Goal: Transaction & Acquisition: Purchase product/service

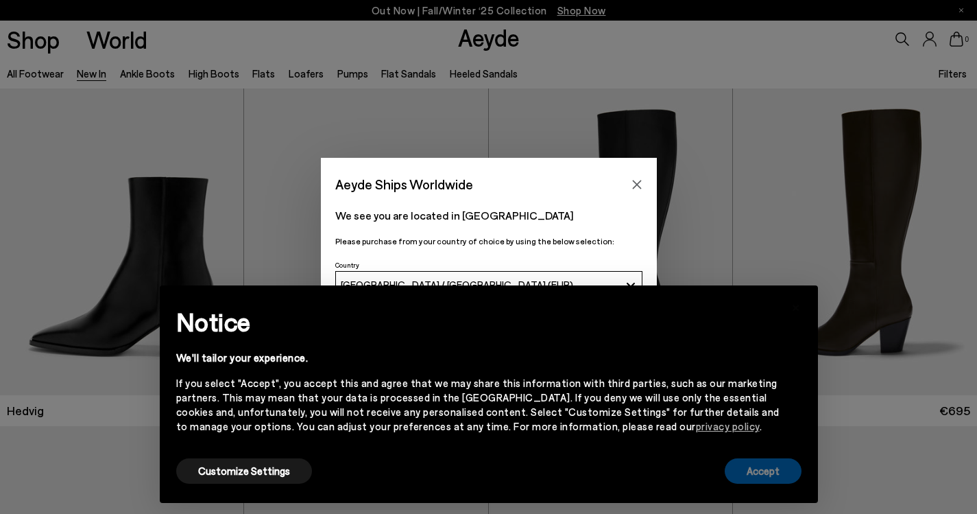
click at [756, 471] on button "Accept" at bounding box center [763, 470] width 77 height 25
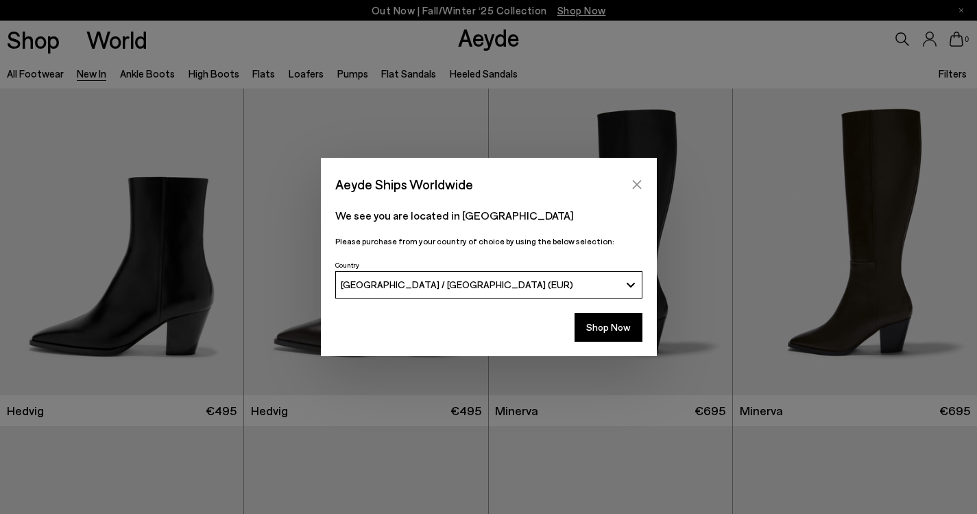
click at [639, 185] on icon "Close" at bounding box center [637, 184] width 11 height 11
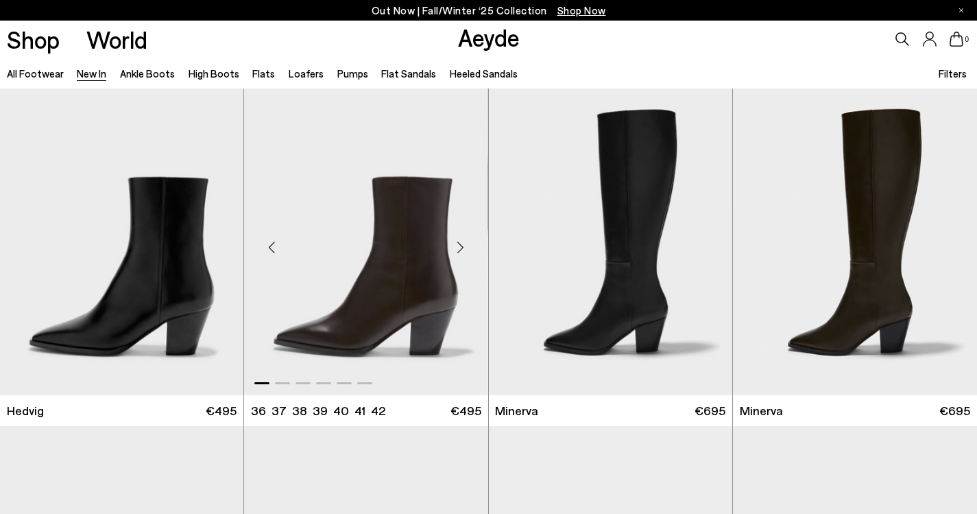
click at [381, 303] on img "1 / 6" at bounding box center [365, 241] width 243 height 307
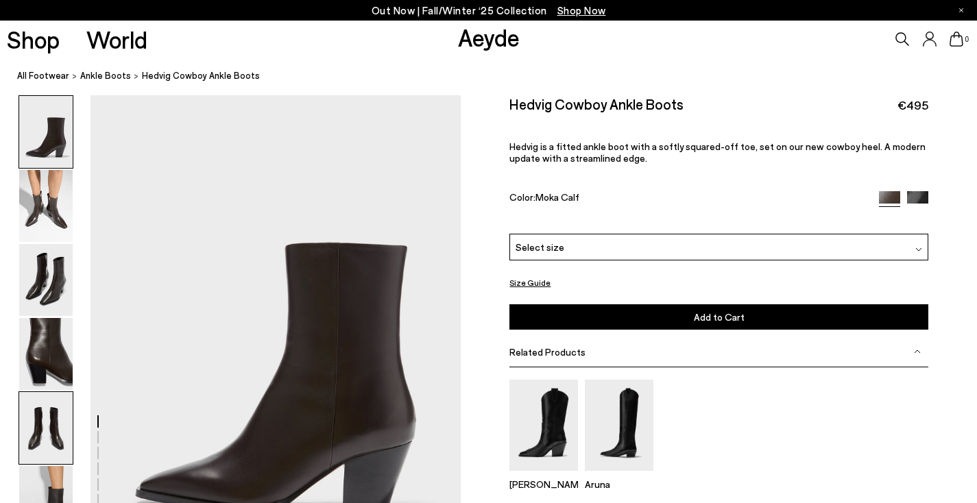
click at [36, 437] on img at bounding box center [45, 428] width 53 height 72
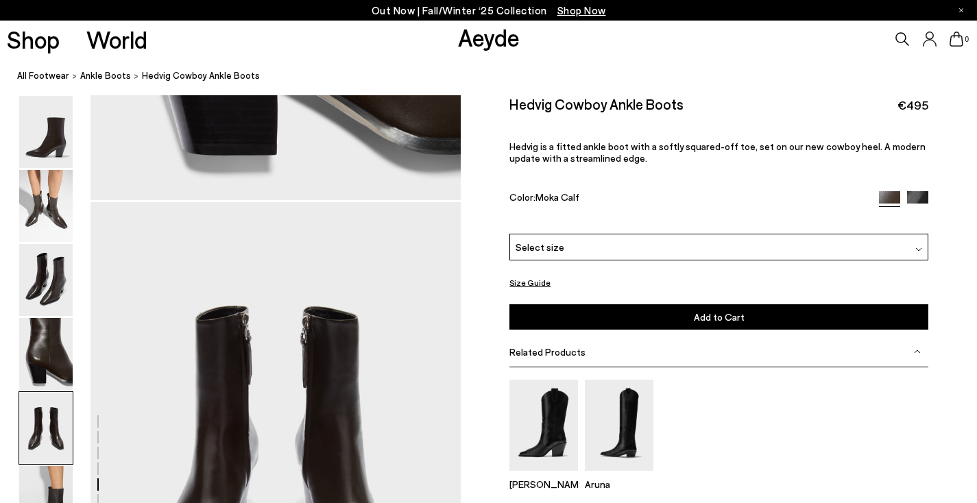
scroll to position [1986, 0]
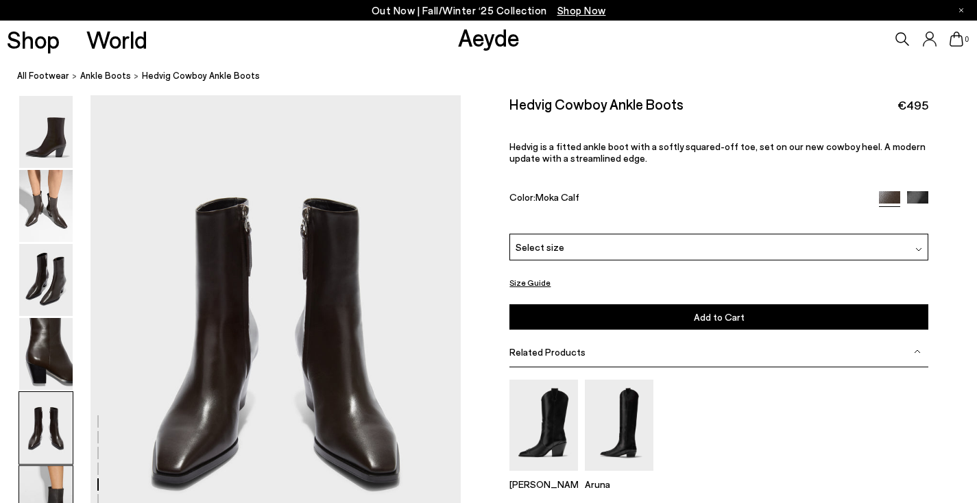
click at [52, 483] on img at bounding box center [45, 502] width 53 height 72
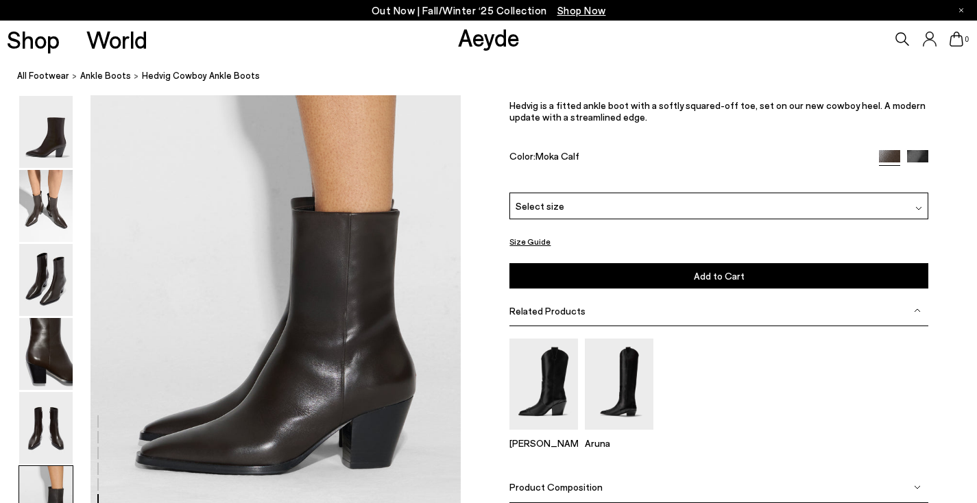
scroll to position [2575, 0]
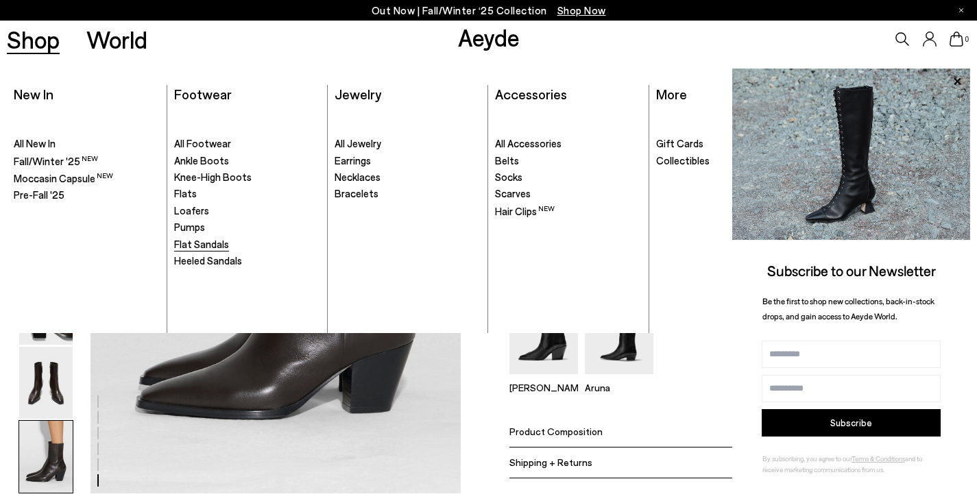
click at [198, 246] on span "Flat Sandals" at bounding box center [201, 244] width 55 height 12
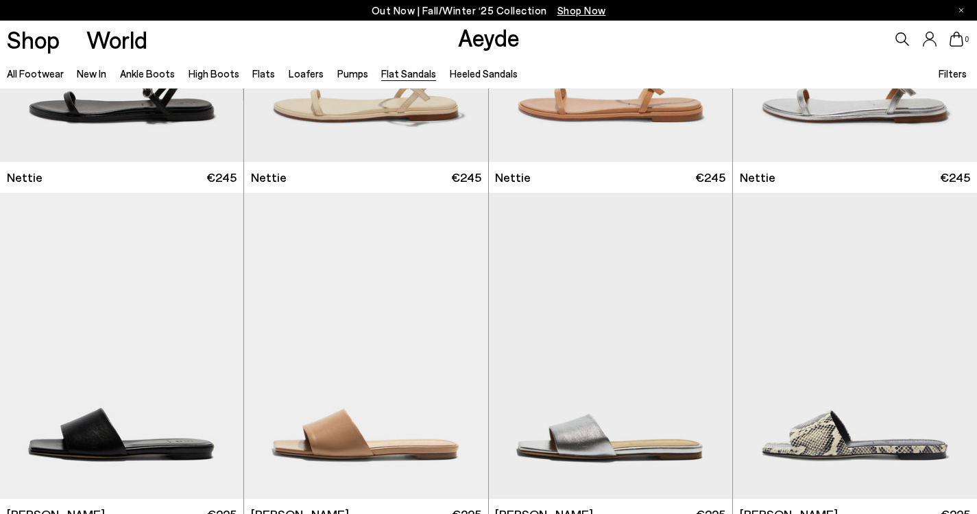
scroll to position [597, 0]
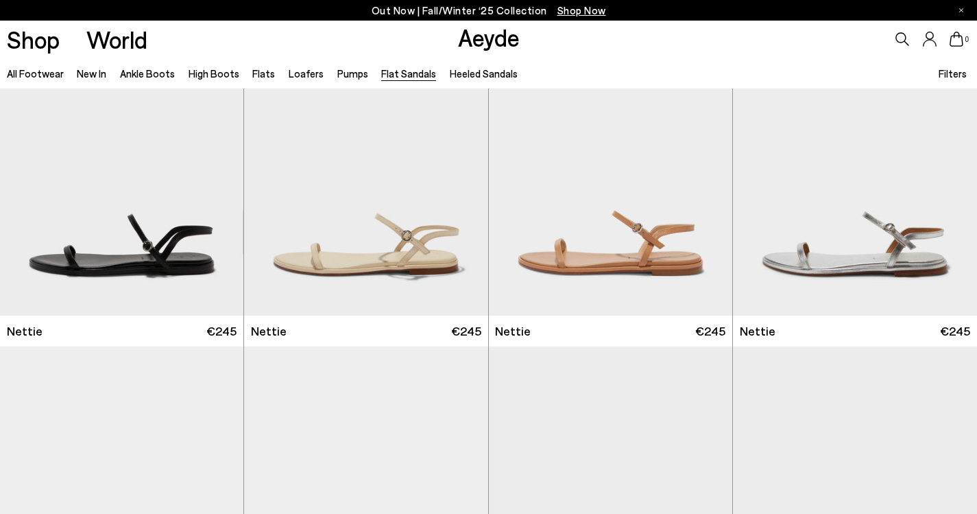
scroll to position [263, 0]
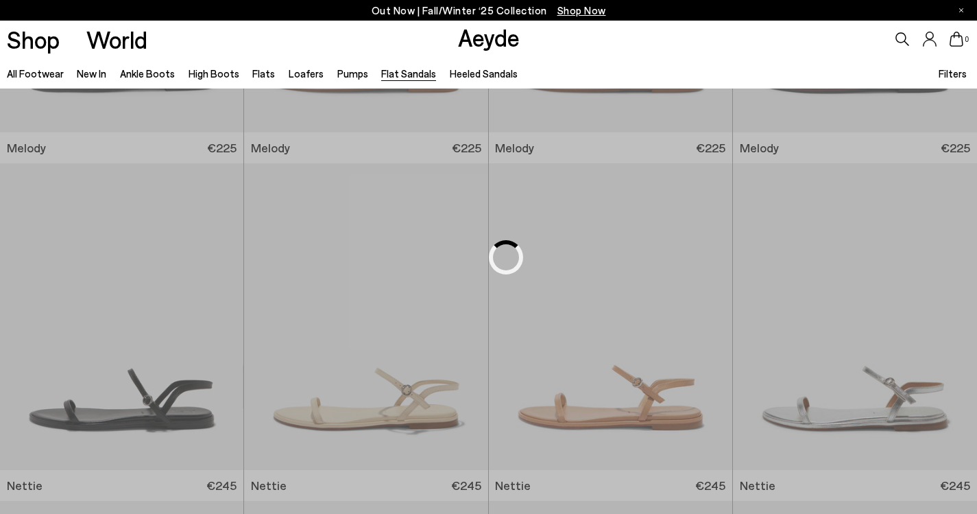
scroll to position [673, 0]
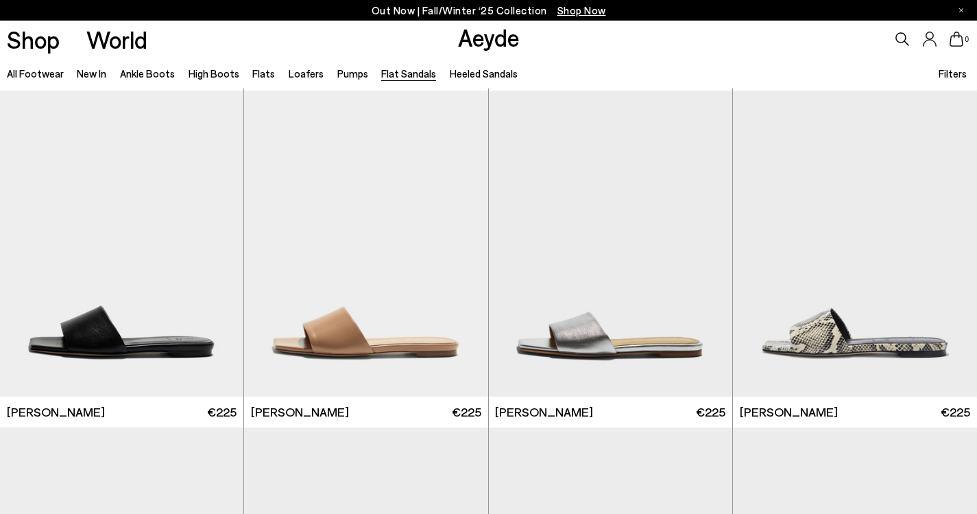
click at [903, 35] on icon at bounding box center [903, 39] width 14 height 14
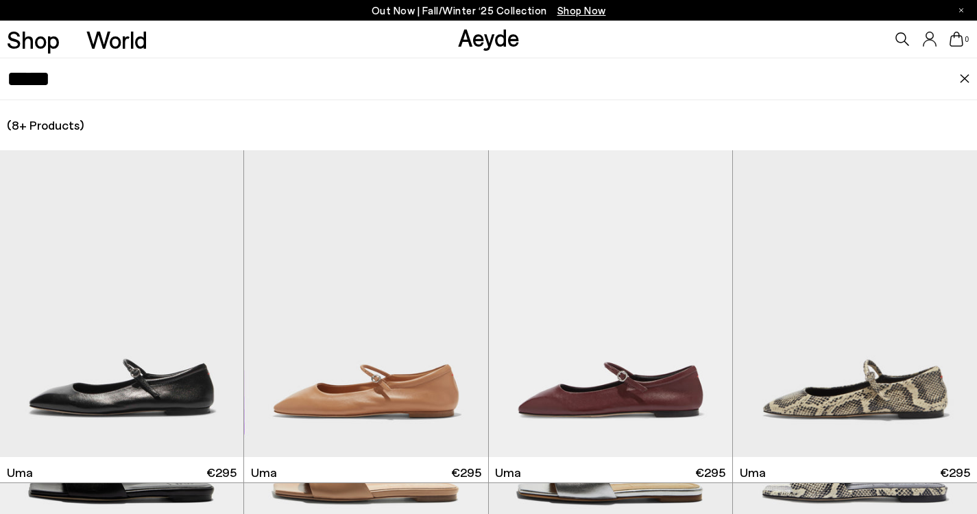
scroll to position [416, 0]
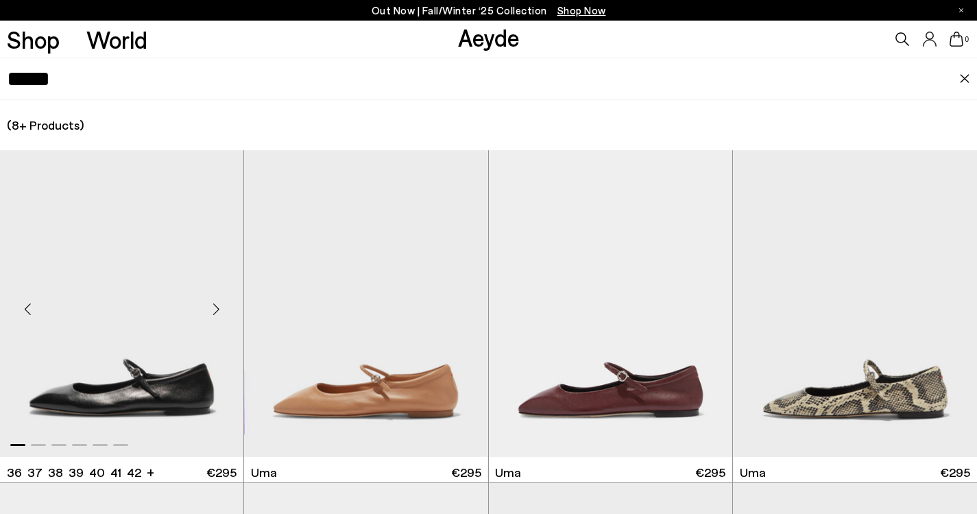
type input "****"
click at [176, 401] on img "1 / 6" at bounding box center [121, 303] width 243 height 307
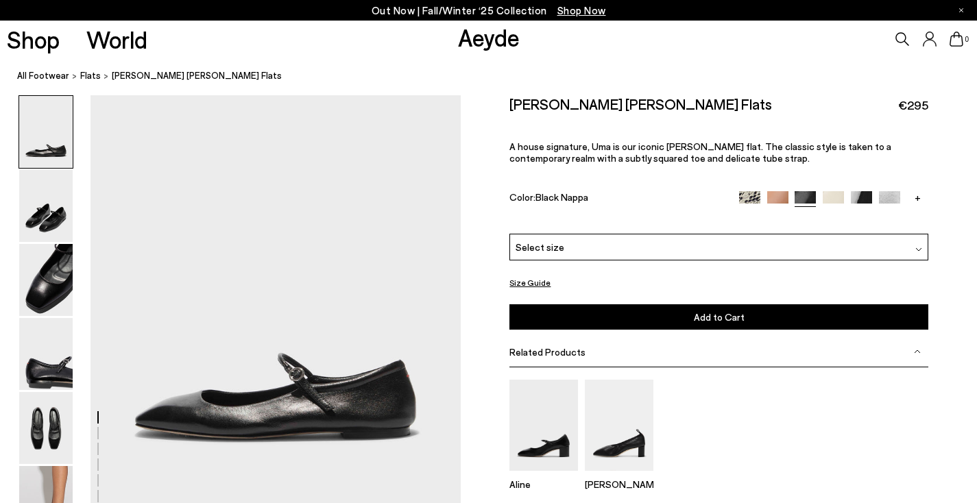
click at [856, 191] on img at bounding box center [861, 201] width 21 height 21
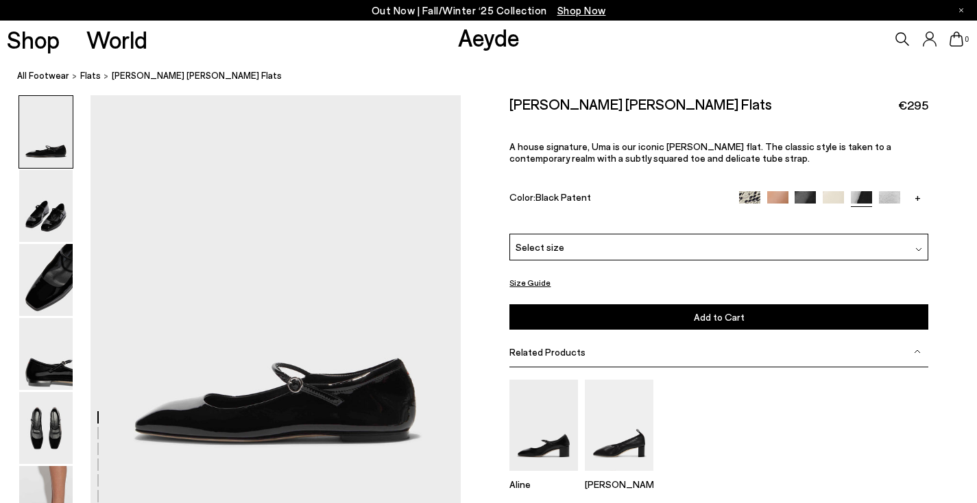
click at [894, 196] on img at bounding box center [889, 201] width 21 height 21
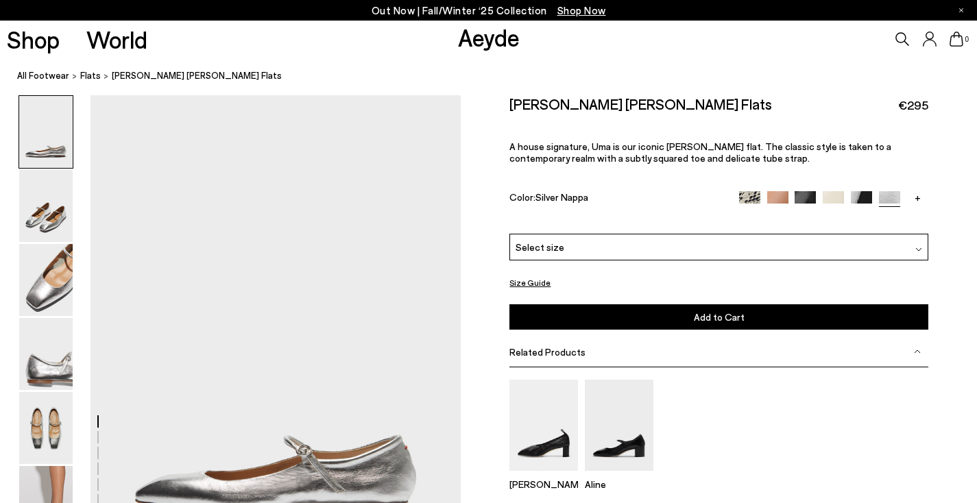
click at [925, 194] on link "+" at bounding box center [917, 197] width 21 height 12
click at [925, 194] on img at bounding box center [917, 201] width 21 height 21
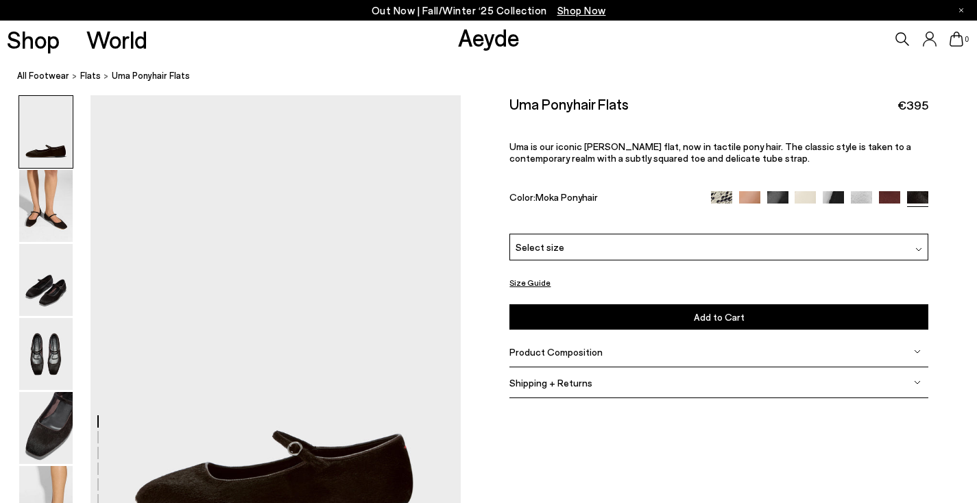
click at [889, 198] on img at bounding box center [889, 201] width 21 height 21
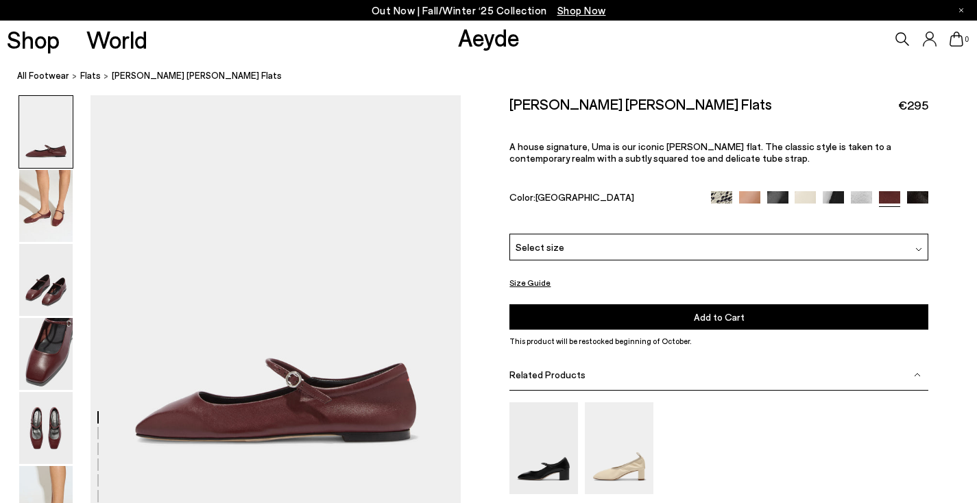
click at [920, 195] on img at bounding box center [917, 201] width 21 height 21
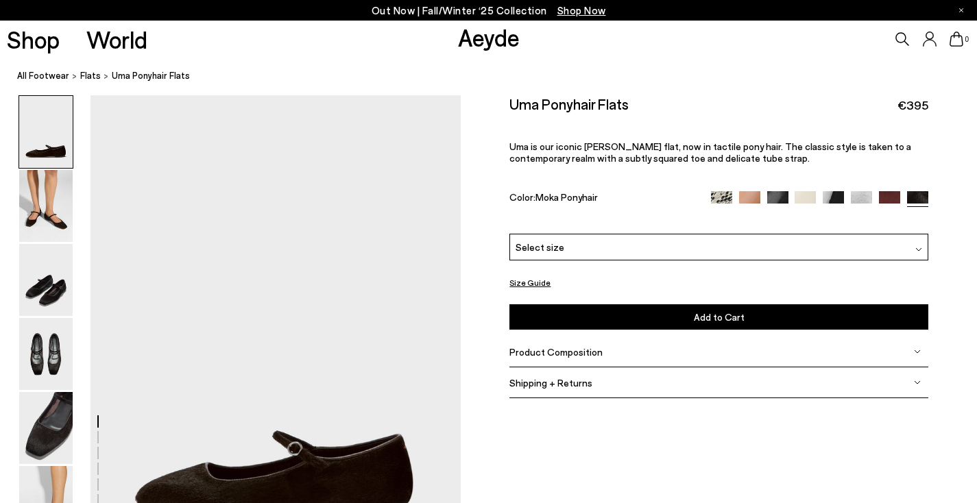
click at [934, 198] on div "Size Guide Shoes Belt Our shoes come in European sizing. The easiest way to mea…" at bounding box center [719, 254] width 516 height 318
click at [843, 252] on div "Select size" at bounding box center [719, 247] width 418 height 27
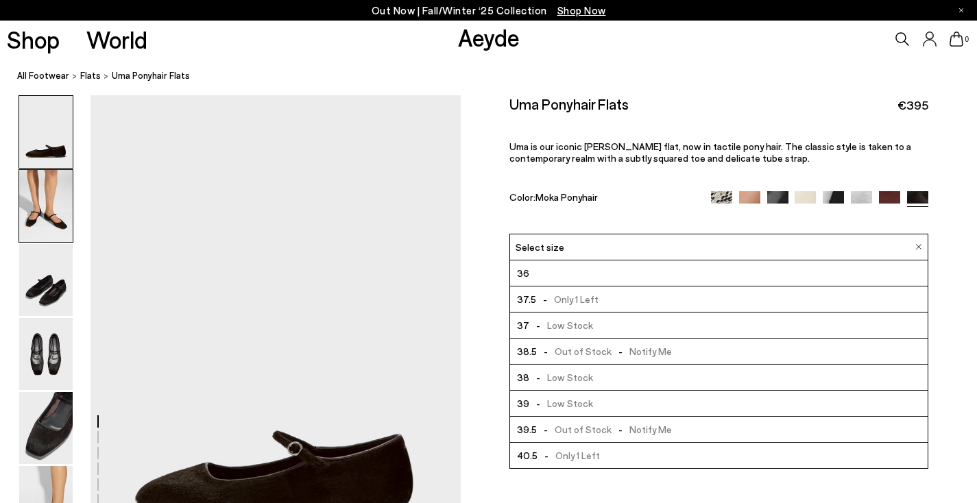
click at [58, 224] on img at bounding box center [45, 206] width 53 height 72
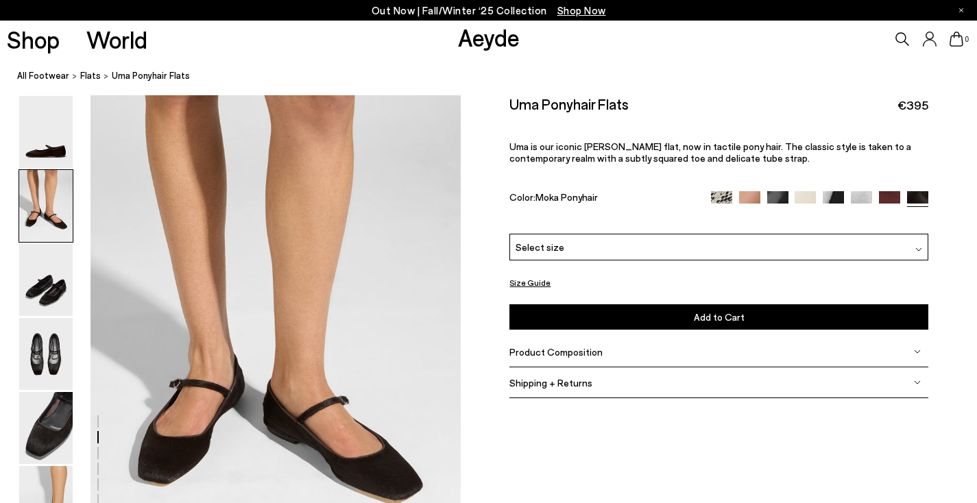
scroll to position [497, 0]
click at [899, 40] on icon at bounding box center [903, 39] width 14 height 14
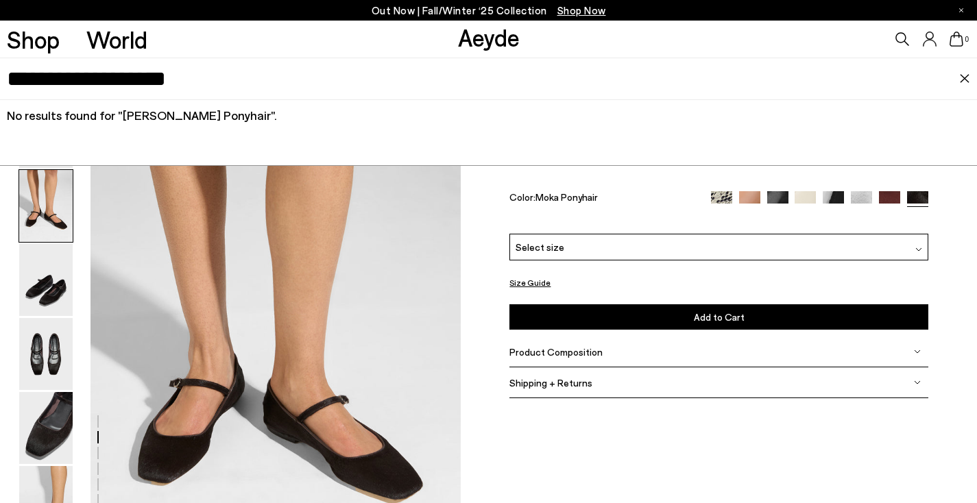
type input "**********"
click at [775, 202] on img at bounding box center [777, 201] width 21 height 21
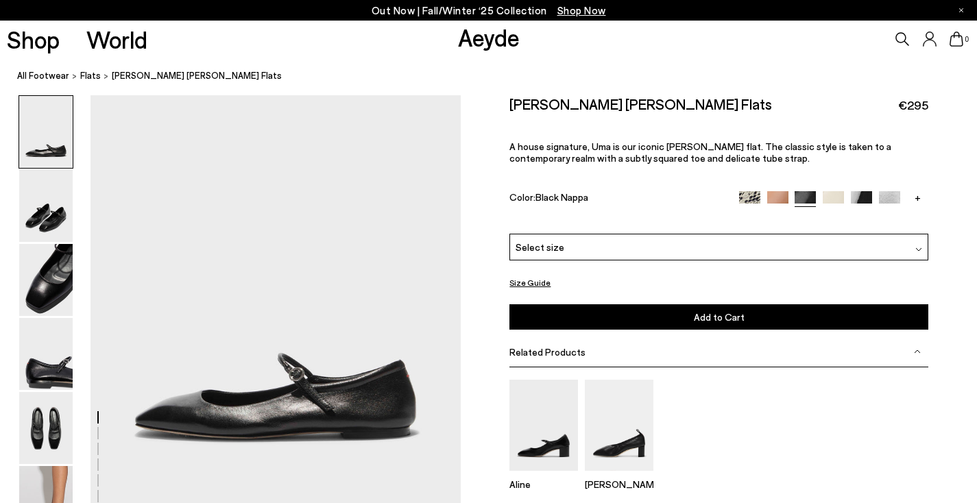
click at [916, 194] on link "+" at bounding box center [917, 197] width 21 height 12
click at [823, 193] on img at bounding box center [833, 201] width 21 height 21
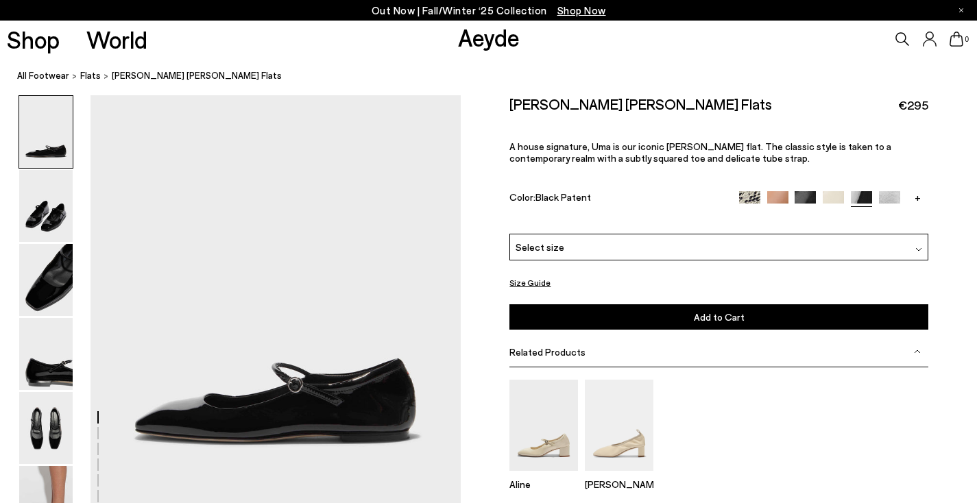
click at [886, 200] on img at bounding box center [889, 201] width 21 height 21
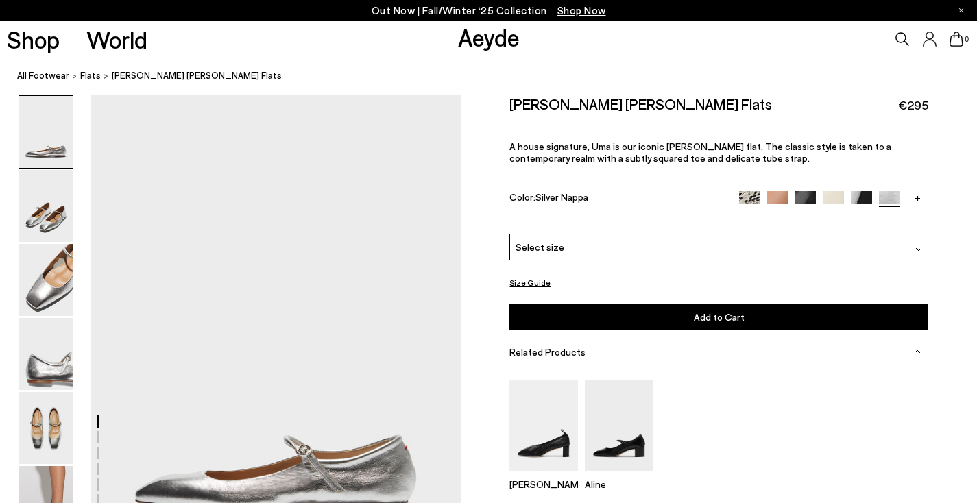
click at [919, 199] on link "+" at bounding box center [917, 197] width 21 height 12
click at [919, 199] on img at bounding box center [917, 201] width 21 height 21
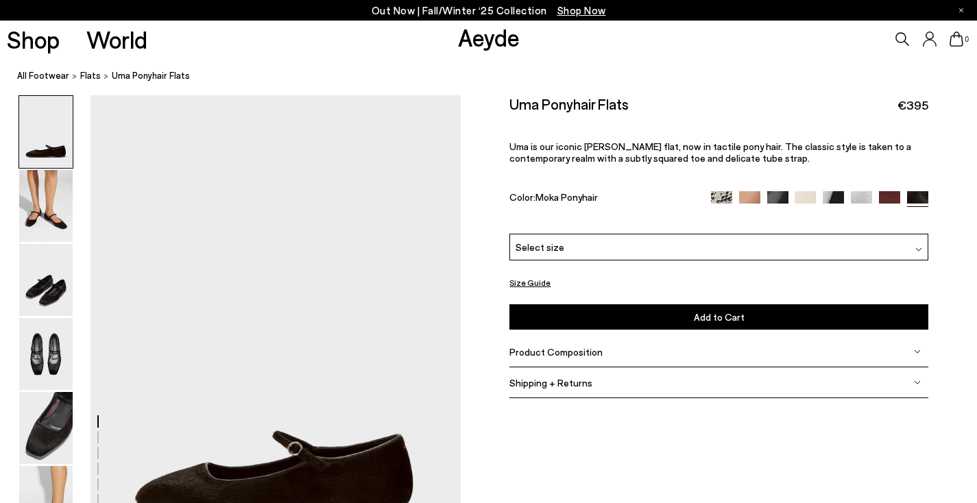
click at [932, 198] on div "Size Guide Shoes Belt Our shoes come in European sizing. The easiest way to mea…" at bounding box center [719, 254] width 516 height 318
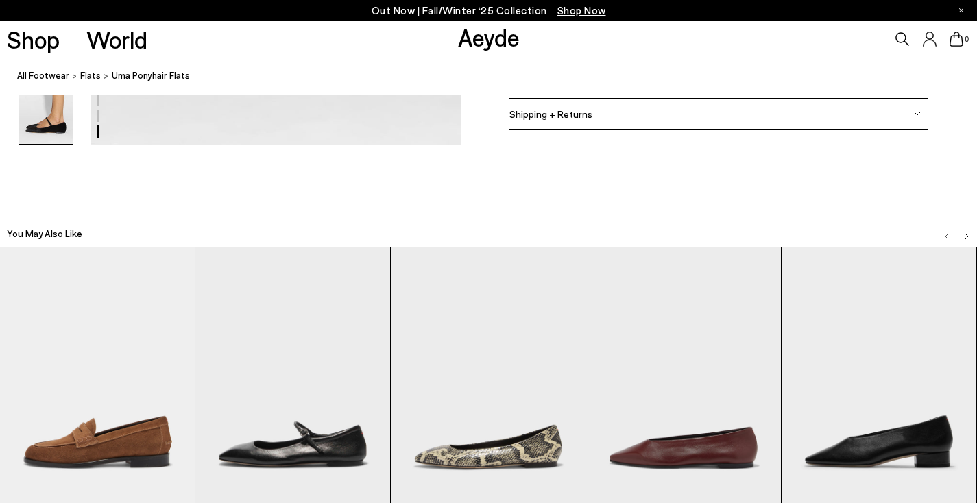
scroll to position [2931, 0]
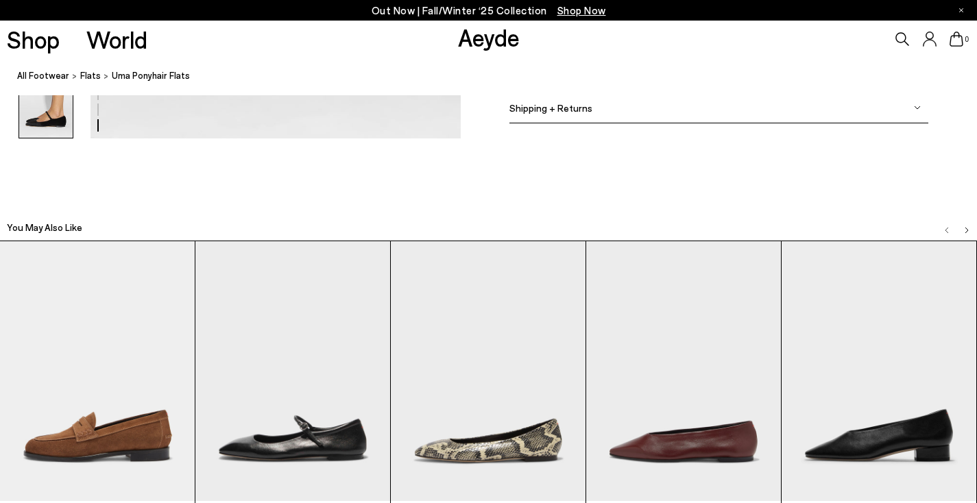
click at [966, 227] on img "Next slide" at bounding box center [967, 230] width 7 height 7
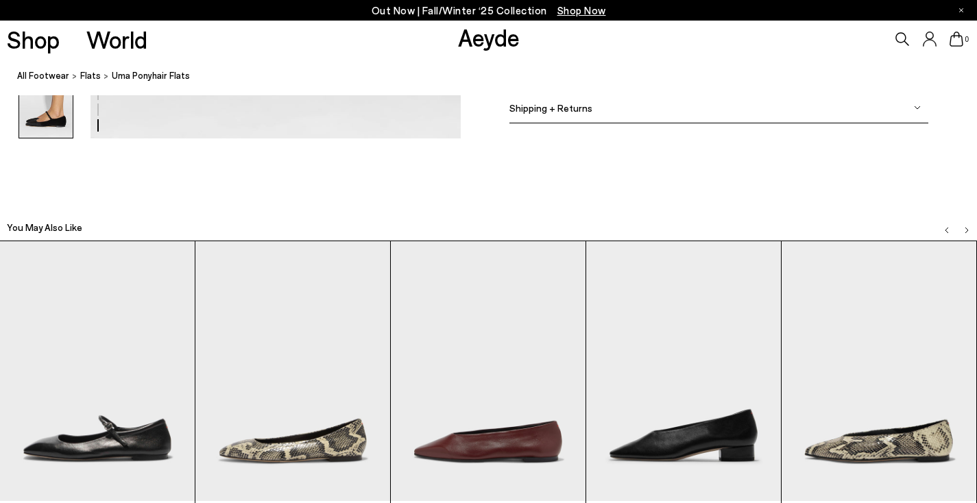
click at [966, 227] on img "Next slide" at bounding box center [967, 230] width 7 height 7
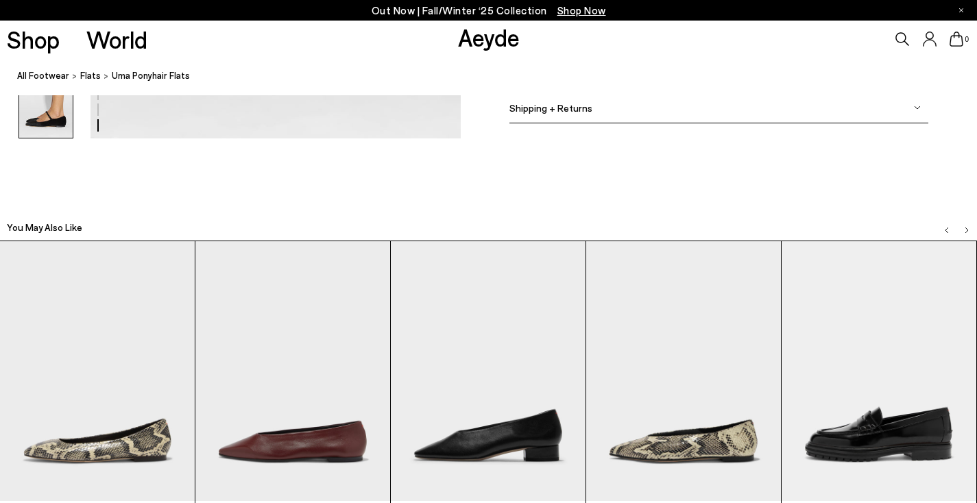
click at [966, 227] on img "Next slide" at bounding box center [967, 230] width 7 height 7
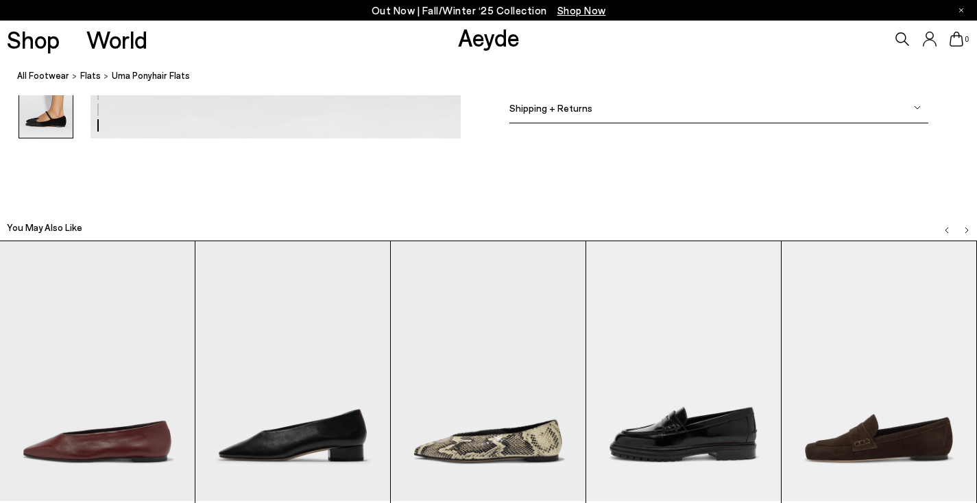
click at [966, 227] on img "Next slide" at bounding box center [967, 230] width 7 height 7
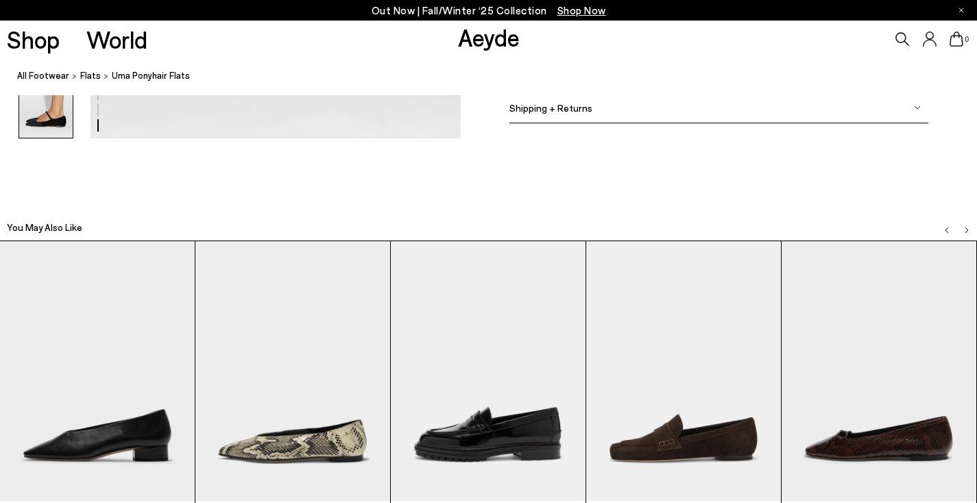
click at [966, 227] on img "Next slide" at bounding box center [967, 230] width 7 height 7
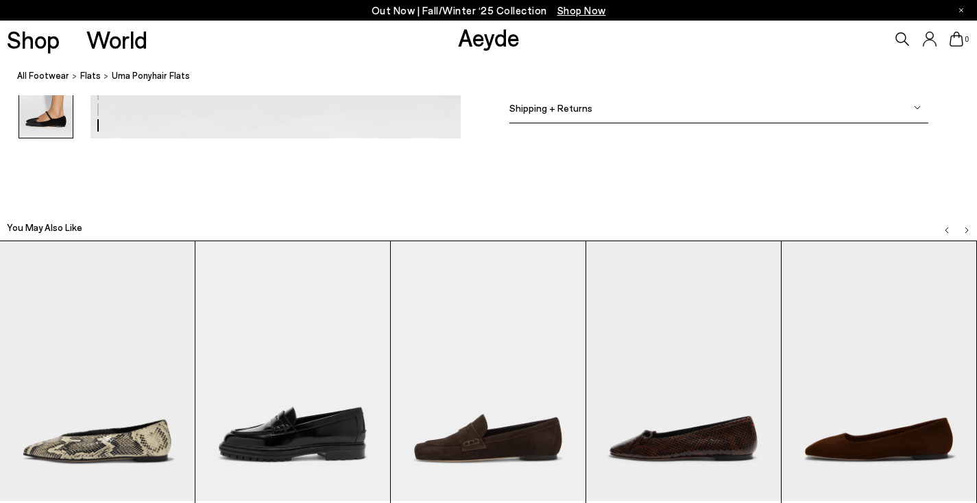
click at [966, 227] on img "Next slide" at bounding box center [967, 230] width 7 height 7
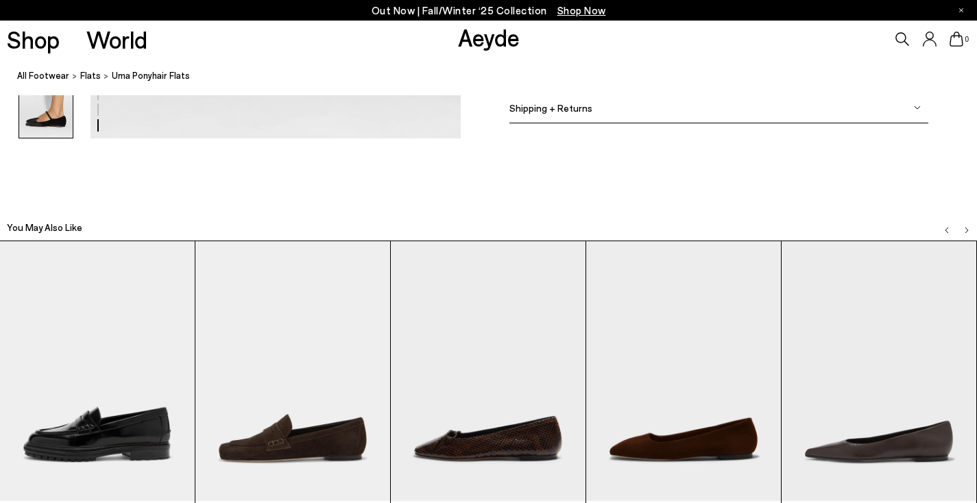
click at [965, 227] on img "Next slide" at bounding box center [967, 230] width 7 height 7
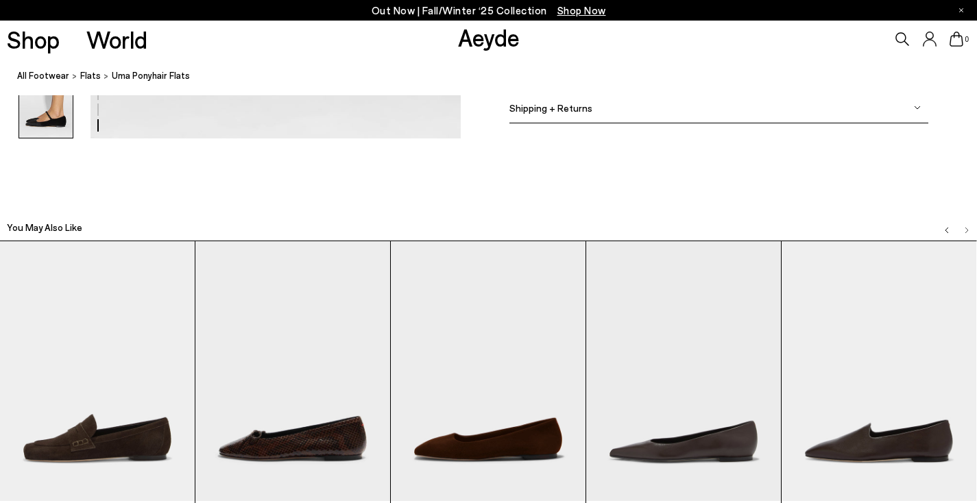
click at [965, 227] on img "Next slide" at bounding box center [967, 230] width 7 height 7
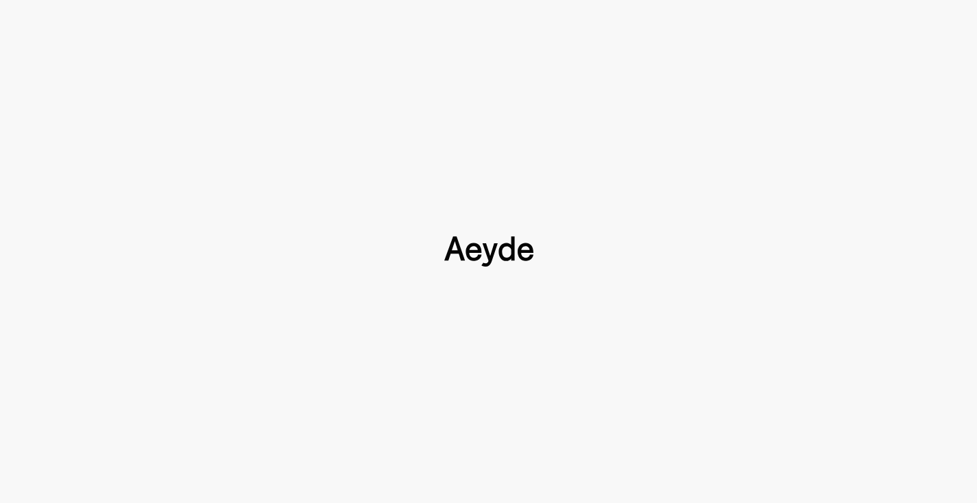
type input "**********"
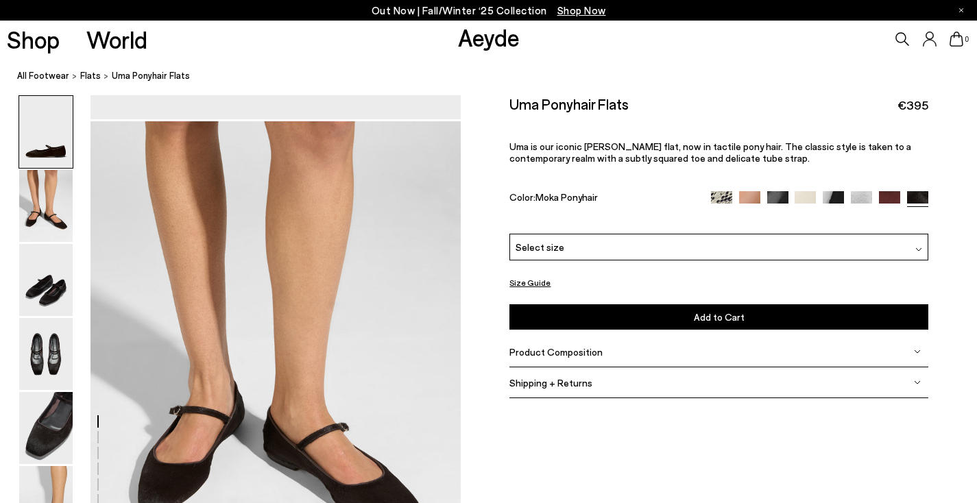
scroll to position [497, 0]
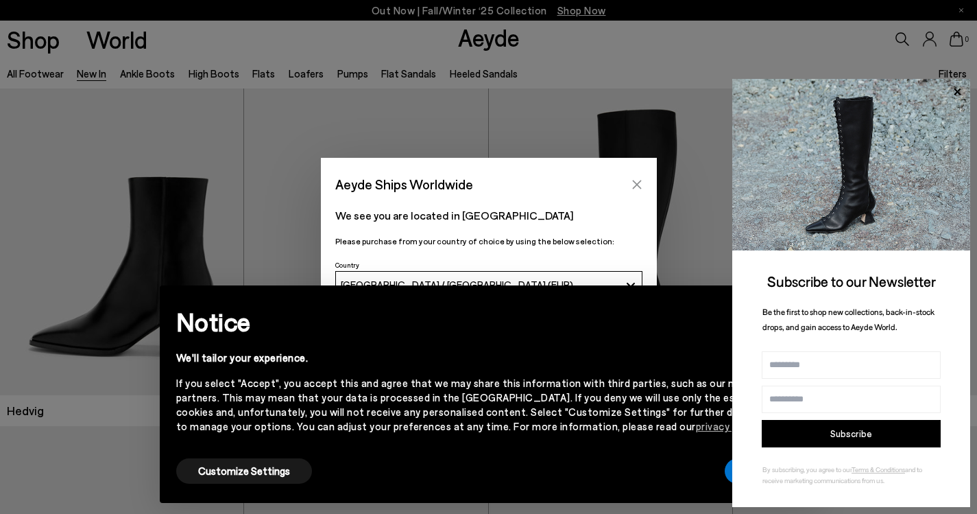
click at [635, 179] on icon "Close" at bounding box center [637, 184] width 11 height 11
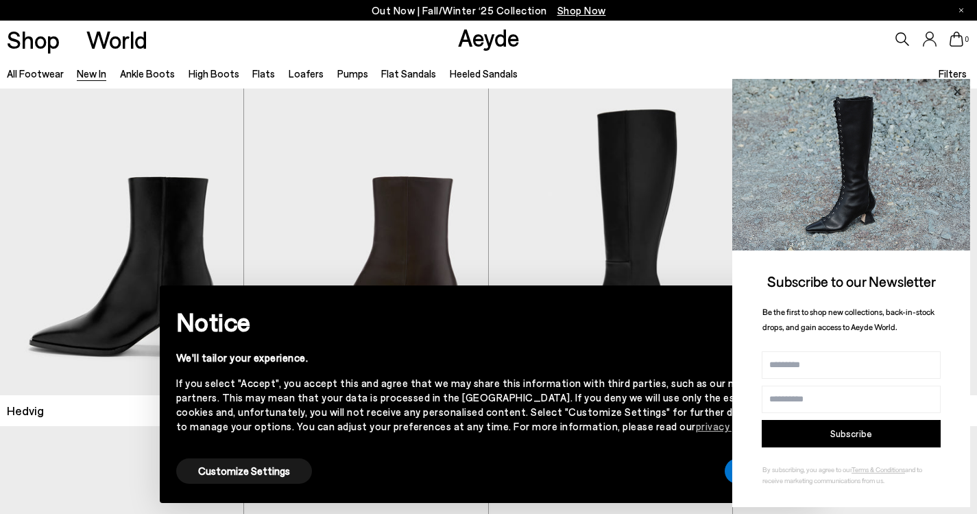
click at [957, 90] on icon at bounding box center [958, 92] width 18 height 18
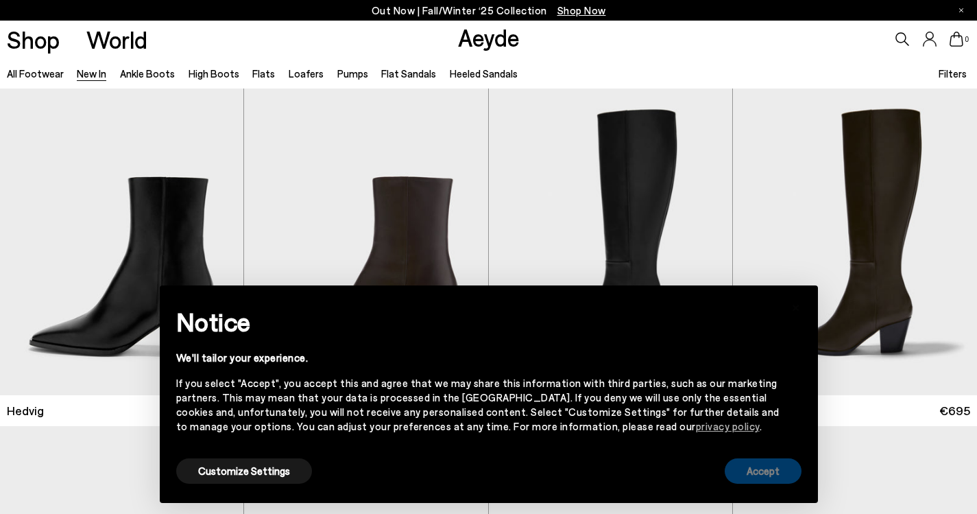
click at [737, 468] on button "Accept" at bounding box center [763, 470] width 77 height 25
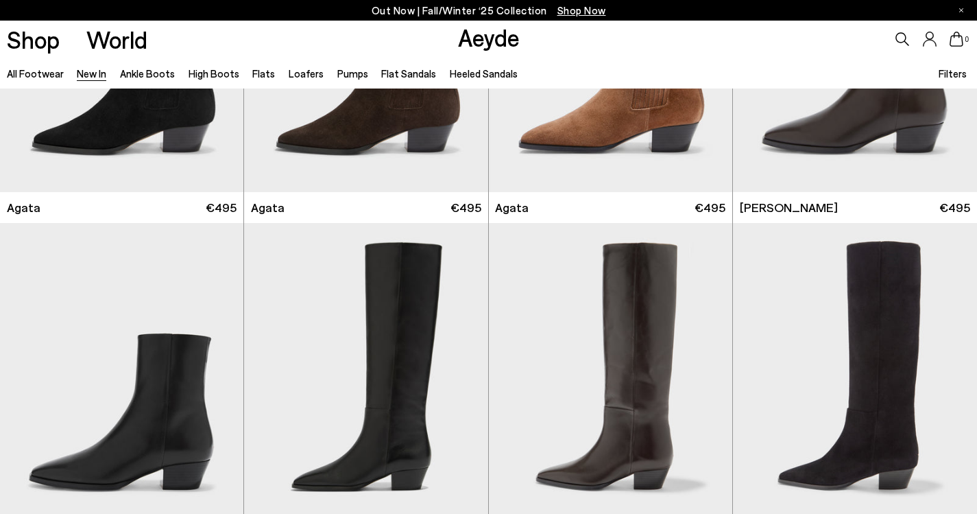
scroll to position [564, 0]
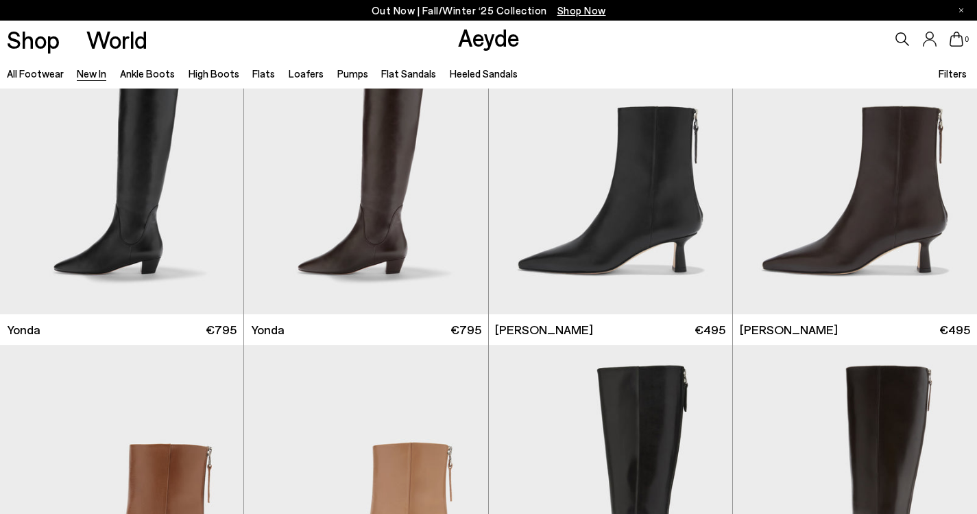
scroll to position [2110, 0]
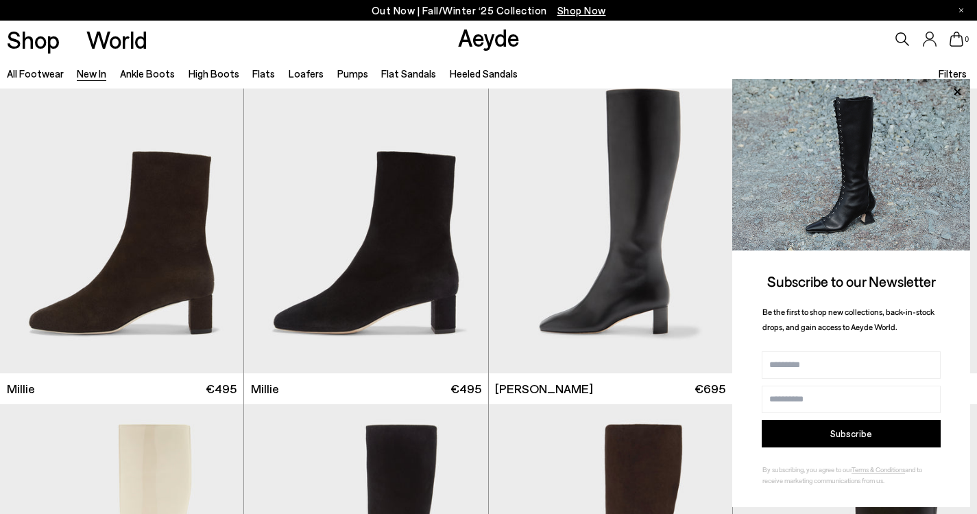
scroll to position [3039, 0]
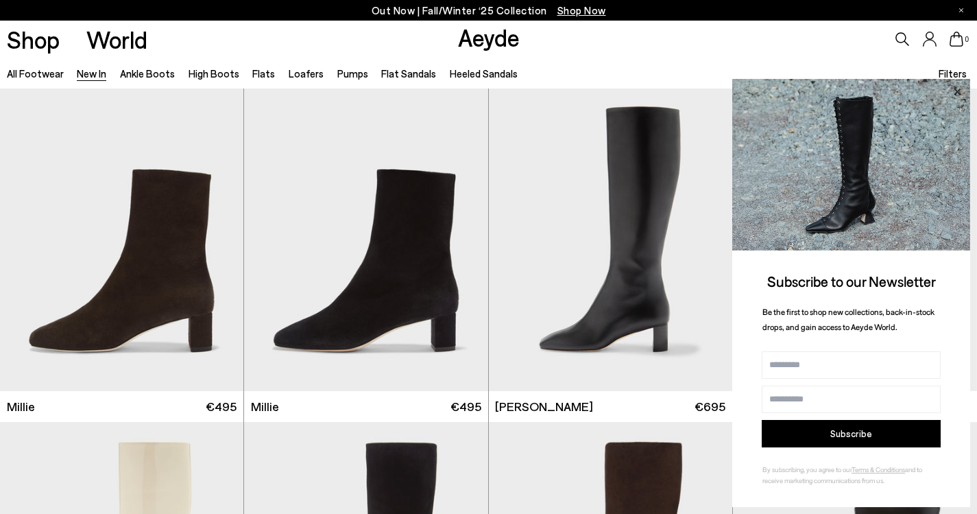
click at [962, 87] on icon at bounding box center [958, 92] width 18 height 18
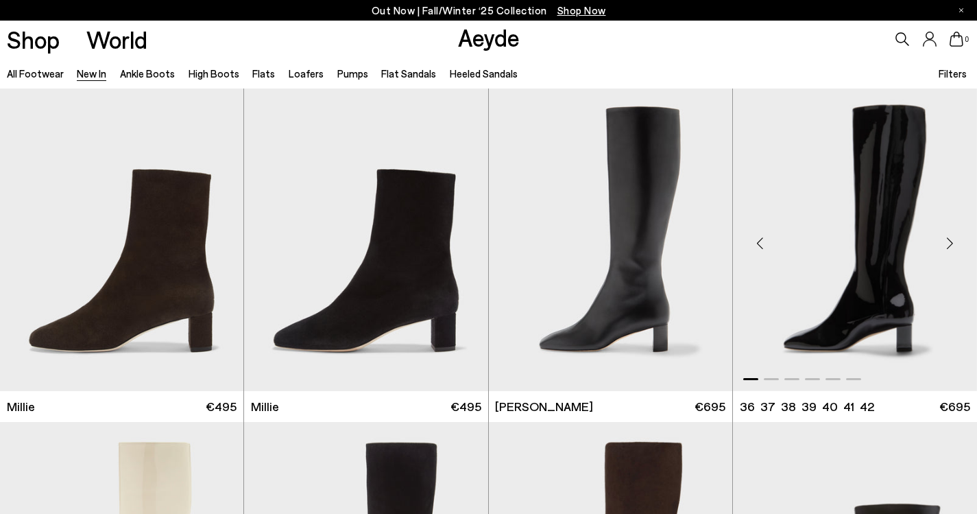
click at [851, 279] on img "1 / 6" at bounding box center [855, 237] width 244 height 307
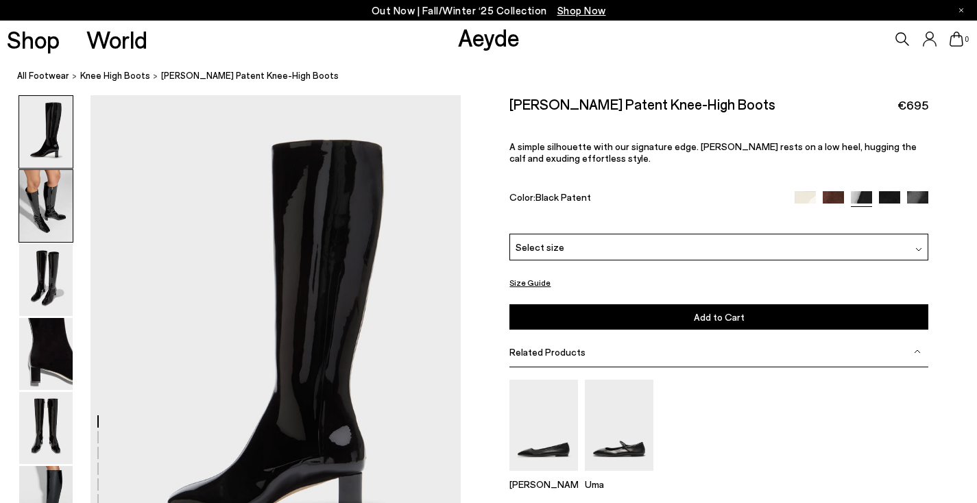
click at [51, 207] on img at bounding box center [45, 206] width 53 height 72
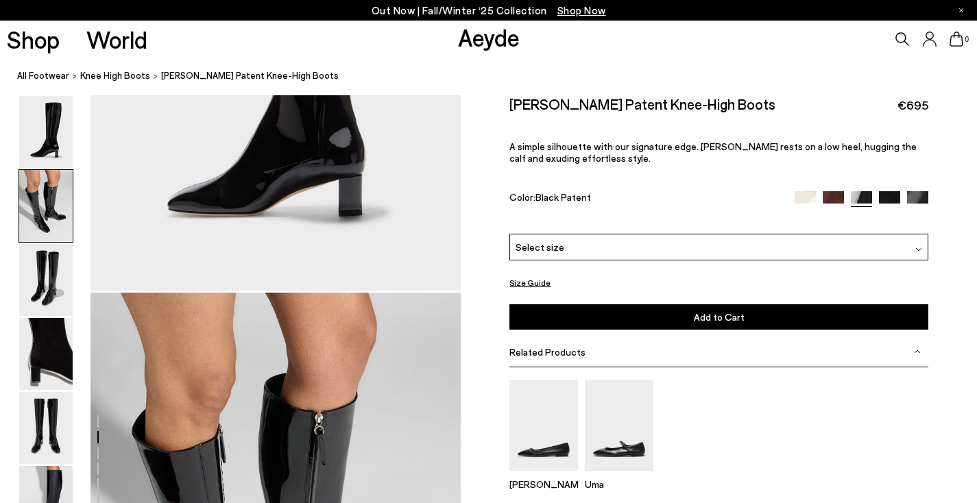
scroll to position [497, 0]
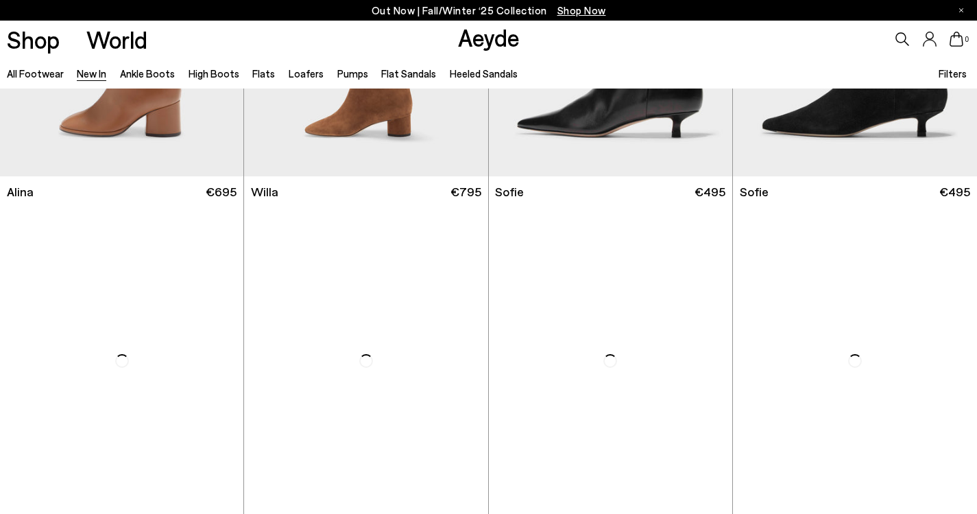
scroll to position [4793, 0]
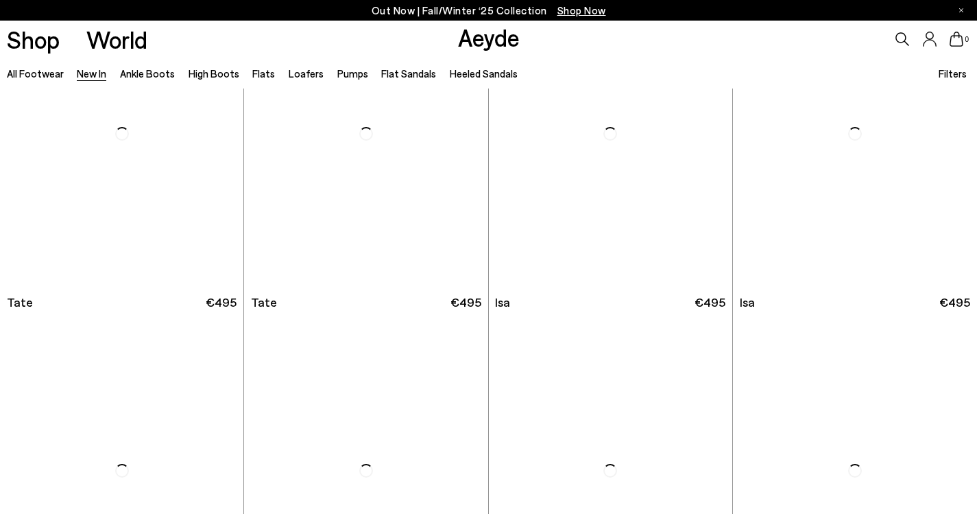
scroll to position [6723, 0]
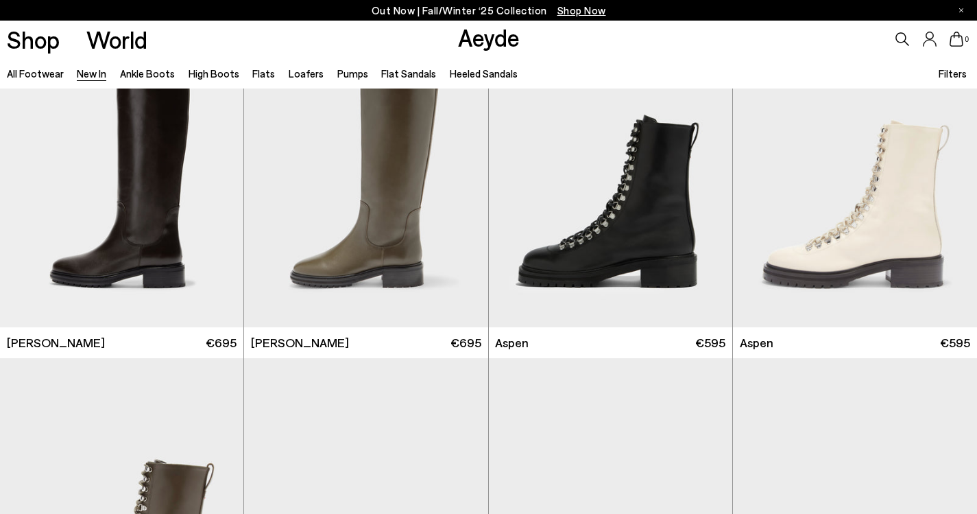
scroll to position [7505, 0]
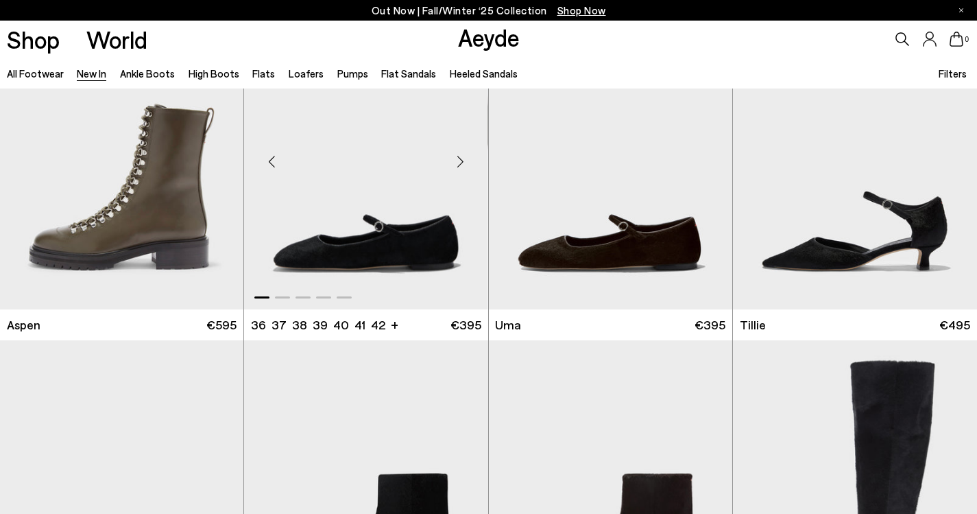
click at [335, 237] on img "1 / 5" at bounding box center [365, 156] width 243 height 307
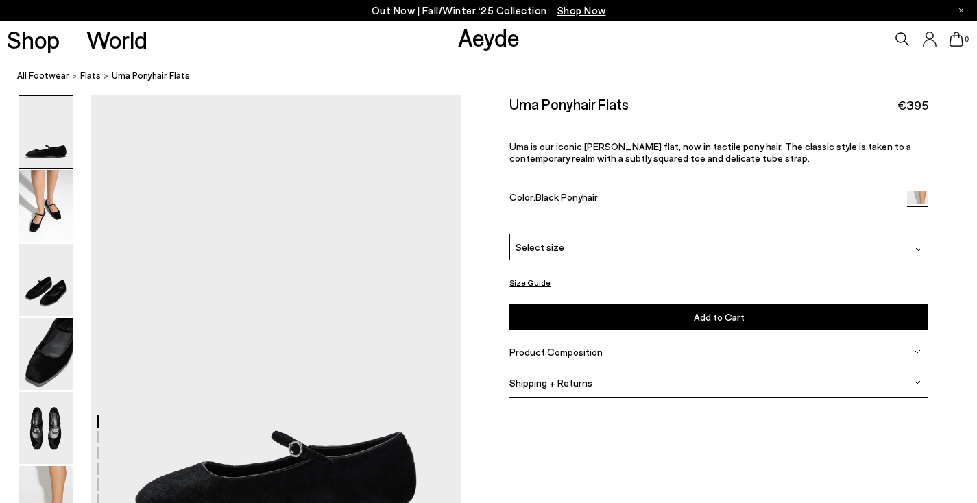
click at [613, 251] on div "Select size" at bounding box center [719, 247] width 418 height 27
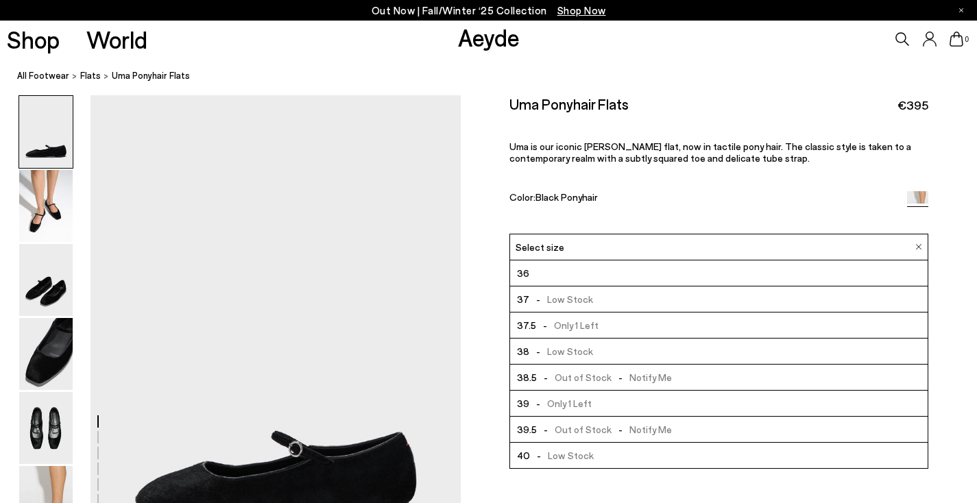
click at [588, 322] on span "- Only 1 Left" at bounding box center [567, 325] width 62 height 17
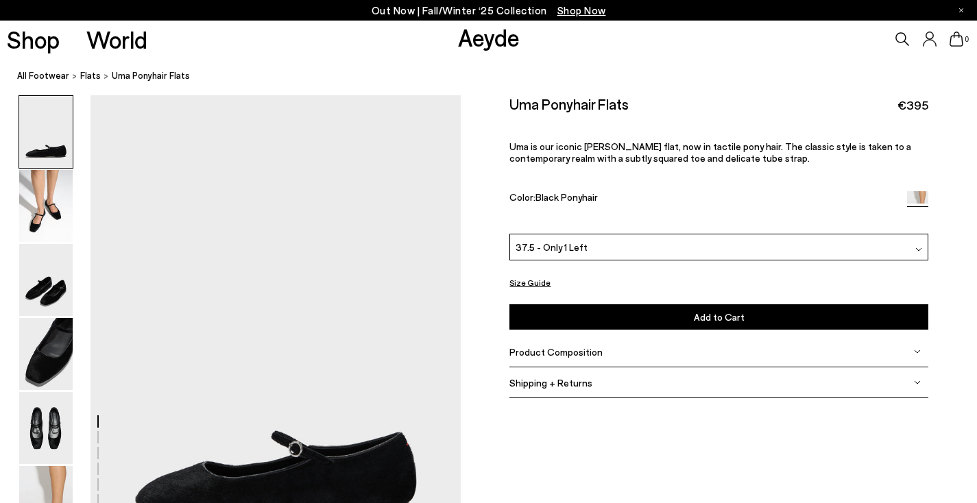
click at [588, 322] on button "Add to Cart Select a Size First" at bounding box center [719, 317] width 418 height 25
